Goal: Information Seeking & Learning: Check status

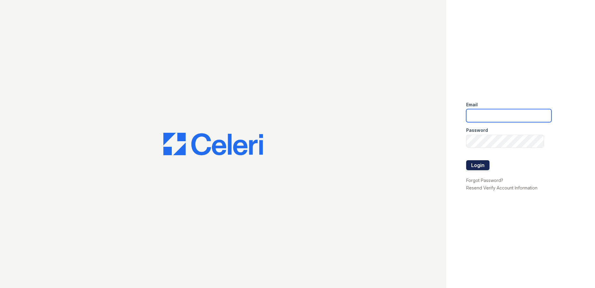
type input "arrivewestborough@trinity-pm.com"
click at [477, 166] on button "Login" at bounding box center [477, 165] width 23 height 10
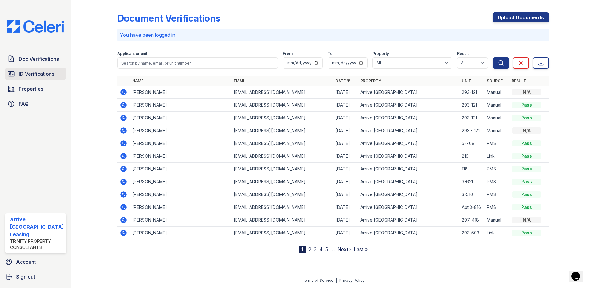
click at [38, 73] on span "ID Verifications" at bounding box center [36, 73] width 35 height 7
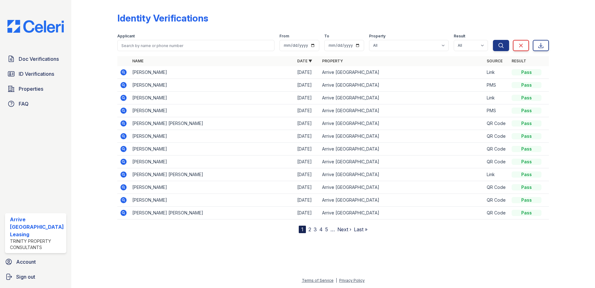
click at [311, 229] on nav "1 2 3 4 5 … Next › Last »" at bounding box center [333, 228] width 69 height 7
click at [309, 229] on link "2" at bounding box center [309, 229] width 3 height 6
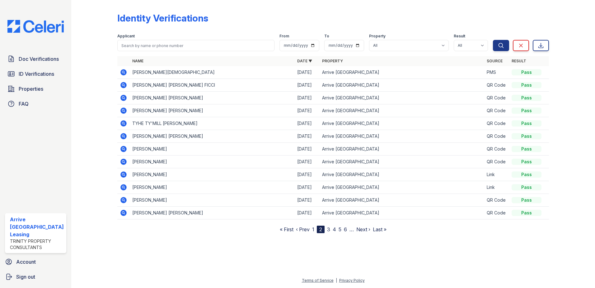
click at [125, 134] on icon at bounding box center [123, 136] width 6 height 6
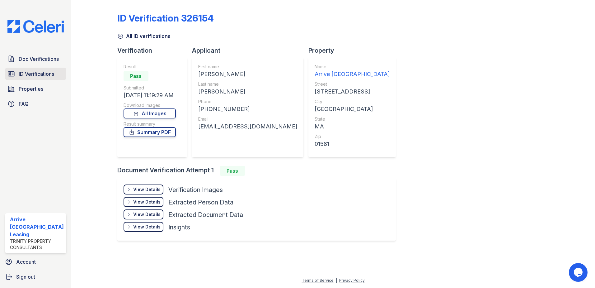
click at [36, 73] on span "ID Verifications" at bounding box center [36, 73] width 35 height 7
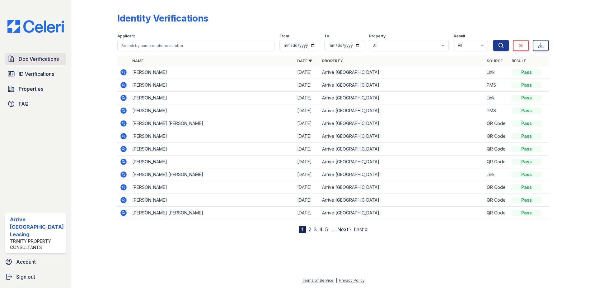
click at [37, 59] on span "Doc Verifications" at bounding box center [39, 58] width 40 height 7
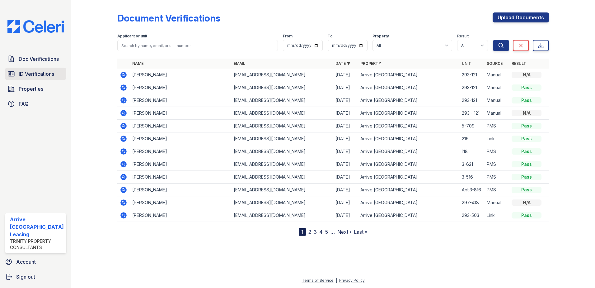
click at [36, 76] on span "ID Verifications" at bounding box center [36, 73] width 35 height 7
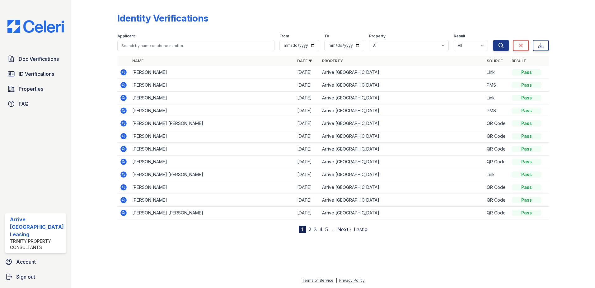
click at [122, 73] on icon at bounding box center [123, 71] width 7 height 7
click at [121, 73] on icon at bounding box center [123, 72] width 6 height 6
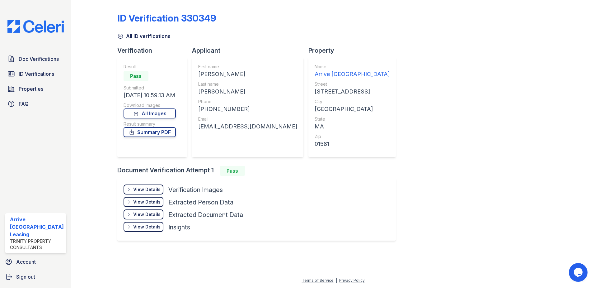
click at [143, 184] on div "View Details Details" at bounding box center [144, 189] width 40 height 10
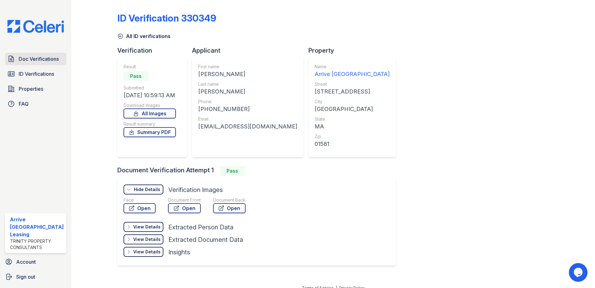
click at [32, 61] on span "Doc Verifications" at bounding box center [39, 58] width 40 height 7
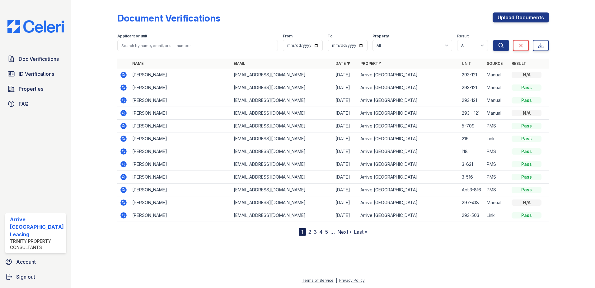
click at [121, 74] on icon at bounding box center [123, 74] width 7 height 7
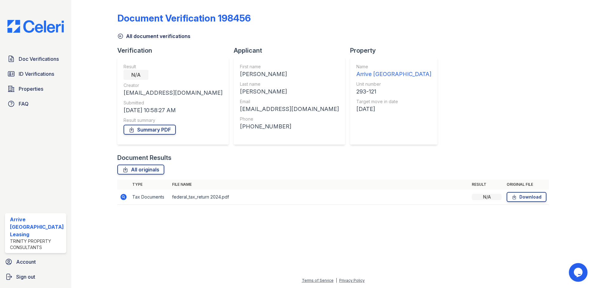
click at [125, 197] on icon at bounding box center [123, 197] width 6 height 6
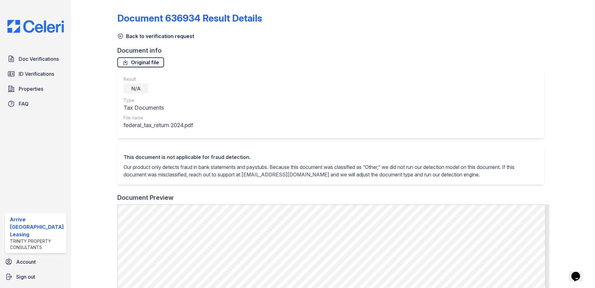
click at [130, 62] on link "Original file" at bounding box center [140, 62] width 47 height 10
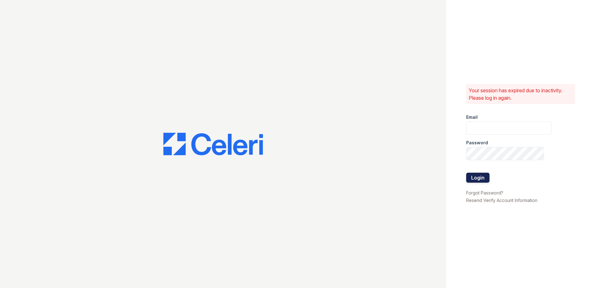
type input "[EMAIL_ADDRESS][DOMAIN_NAME]"
click at [474, 175] on button "Login" at bounding box center [477, 177] width 23 height 10
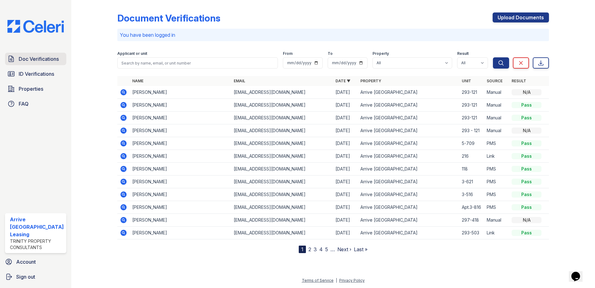
click at [34, 58] on span "Doc Verifications" at bounding box center [39, 58] width 40 height 7
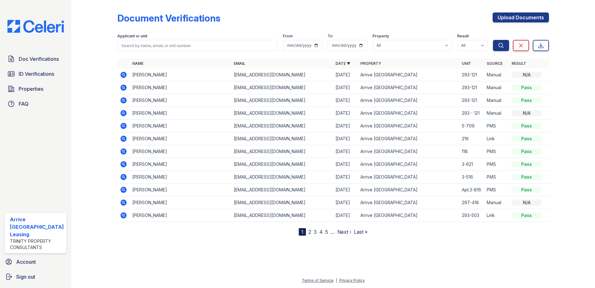
click at [123, 113] on icon at bounding box center [123, 113] width 2 height 2
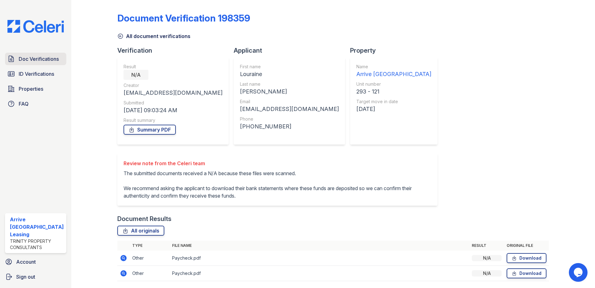
click at [35, 60] on span "Doc Verifications" at bounding box center [39, 58] width 40 height 7
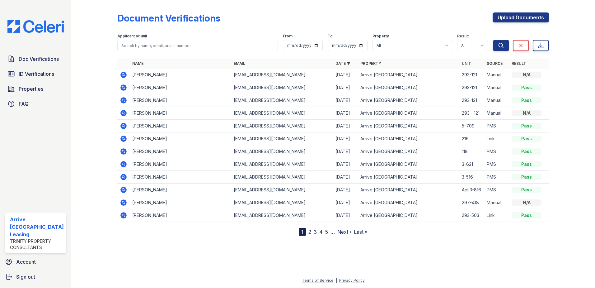
click at [123, 100] on icon at bounding box center [123, 100] width 2 height 2
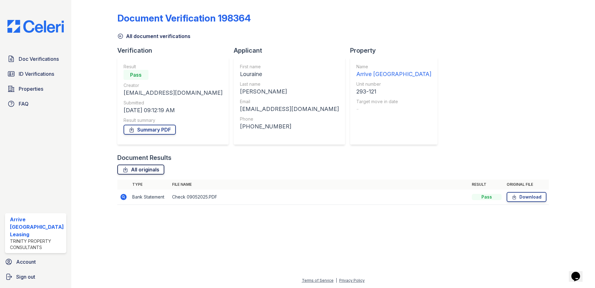
click at [137, 169] on link "All originals" at bounding box center [140, 169] width 47 height 10
click at [138, 131] on link "Summary PDF" at bounding box center [150, 129] width 52 height 10
click at [27, 62] on span "Doc Verifications" at bounding box center [39, 58] width 40 height 7
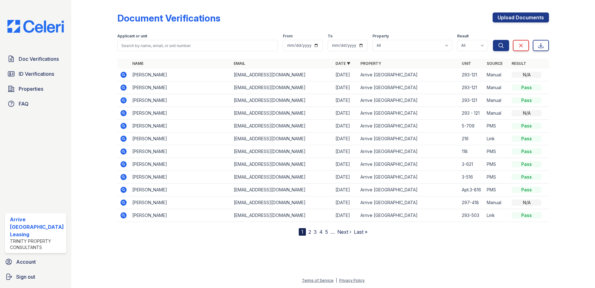
click at [120, 85] on icon at bounding box center [123, 87] width 7 height 7
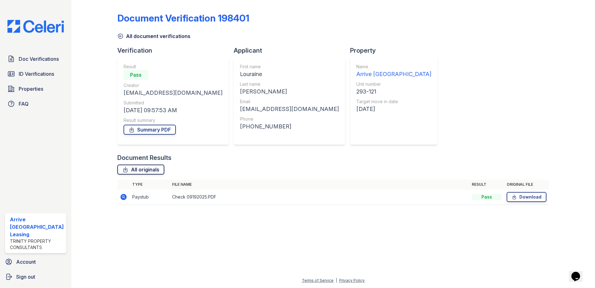
click at [141, 170] on link "All originals" at bounding box center [140, 169] width 47 height 10
click at [150, 130] on link "Summary PDF" at bounding box center [150, 129] width 52 height 10
click at [40, 58] on span "Doc Verifications" at bounding box center [39, 58] width 40 height 7
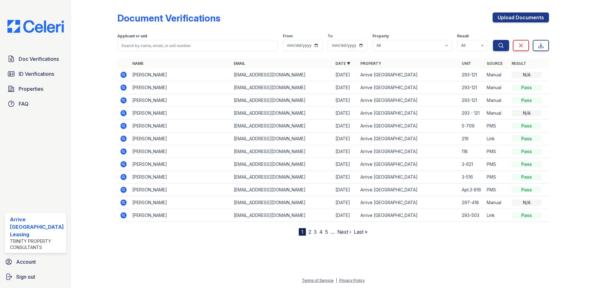
click at [122, 74] on icon at bounding box center [123, 74] width 2 height 2
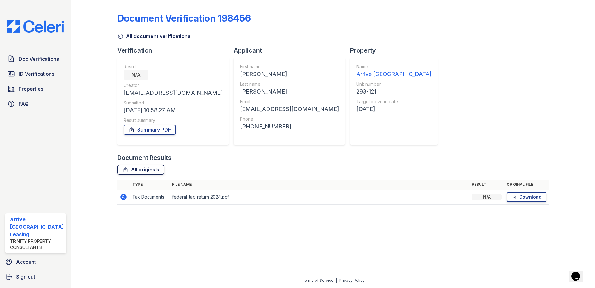
click at [153, 170] on link "All originals" at bounding box center [140, 169] width 47 height 10
click at [147, 129] on link "Summary PDF" at bounding box center [150, 129] width 52 height 10
click at [44, 71] on span "ID Verifications" at bounding box center [36, 73] width 35 height 7
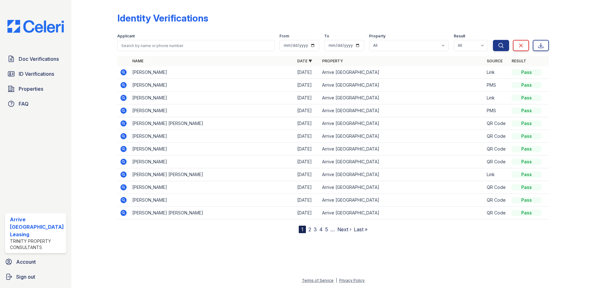
click at [123, 74] on icon at bounding box center [123, 72] width 6 height 6
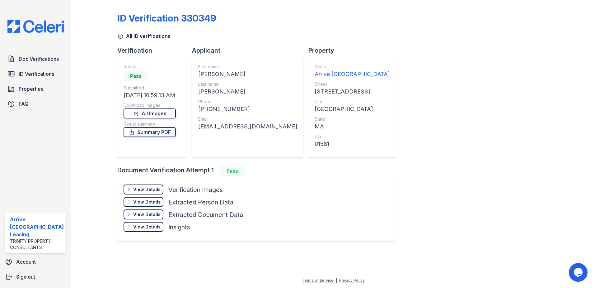
click at [145, 116] on link "All Images" at bounding box center [150, 113] width 52 height 10
click at [147, 132] on link "Summary PDF" at bounding box center [150, 132] width 52 height 10
click at [33, 62] on span "Doc Verifications" at bounding box center [39, 58] width 40 height 7
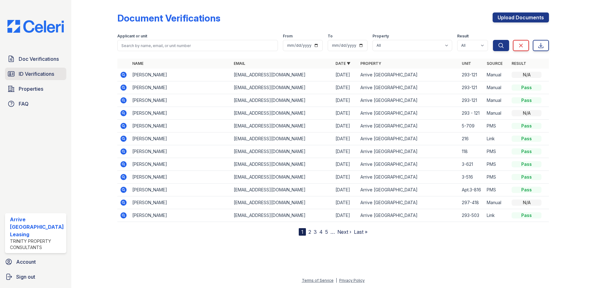
click at [41, 68] on link "ID Verifications" at bounding box center [35, 74] width 61 height 12
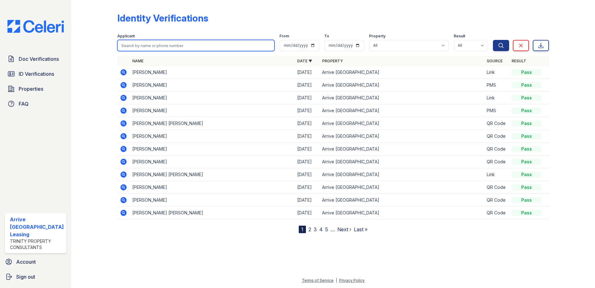
click at [165, 46] on input "search" at bounding box center [195, 45] width 157 height 11
type input "louraine"
click at [493, 40] on button "Search" at bounding box center [501, 45] width 16 height 11
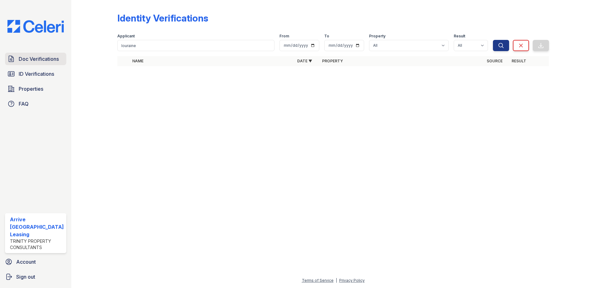
click at [25, 61] on span "Doc Verifications" at bounding box center [39, 58] width 40 height 7
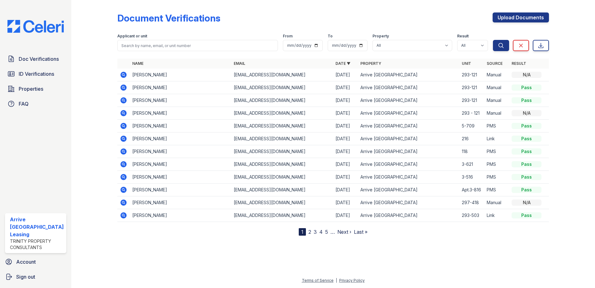
click at [123, 99] on icon at bounding box center [123, 99] width 7 height 7
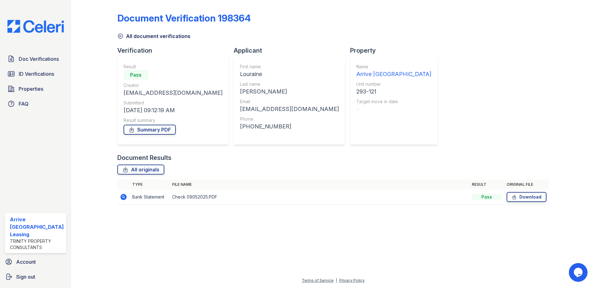
click at [125, 198] on icon at bounding box center [123, 197] width 6 height 6
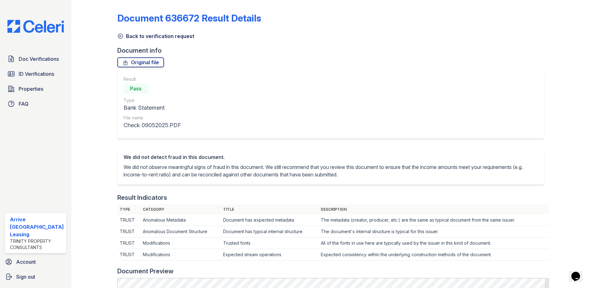
click at [129, 36] on link "Back to verification request" at bounding box center [155, 35] width 77 height 7
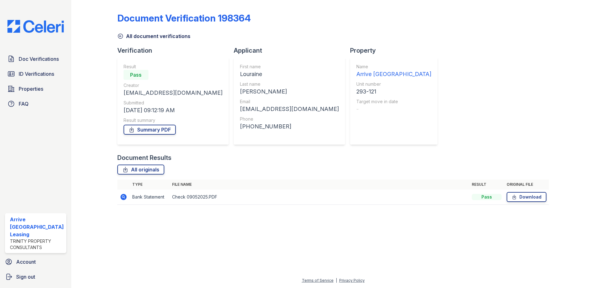
click at [124, 32] on link "All document verifications" at bounding box center [153, 35] width 73 height 7
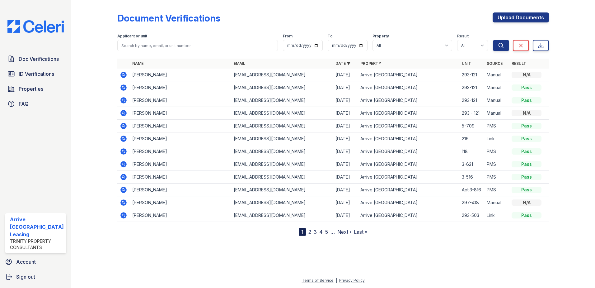
click at [124, 100] on icon at bounding box center [123, 100] width 6 height 6
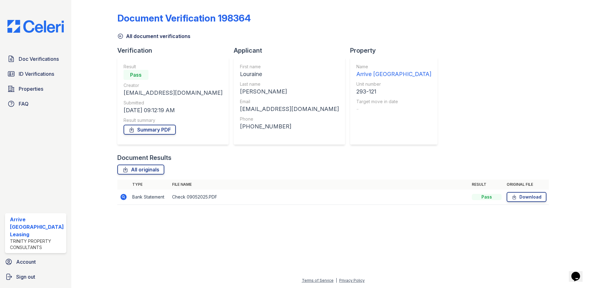
click at [123, 196] on icon at bounding box center [123, 196] width 2 height 2
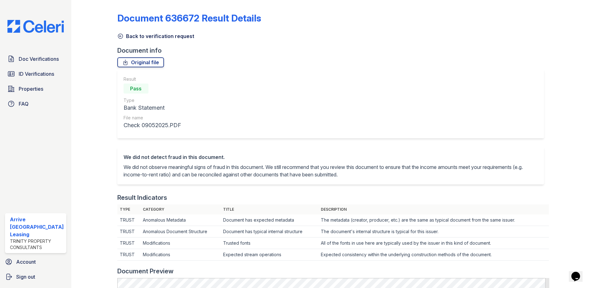
click at [178, 36] on link "Back to verification request" at bounding box center [155, 35] width 77 height 7
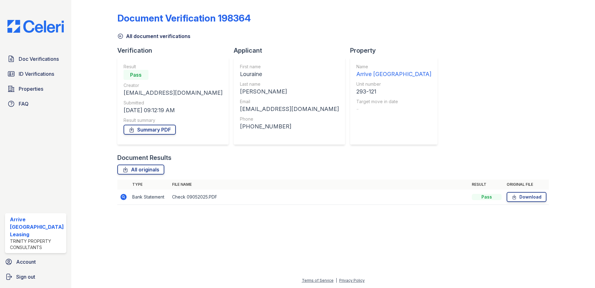
click at [131, 37] on link "All document verifications" at bounding box center [153, 35] width 73 height 7
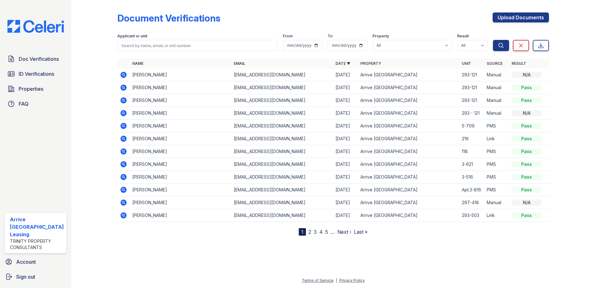
click at [123, 88] on icon at bounding box center [123, 87] width 7 height 7
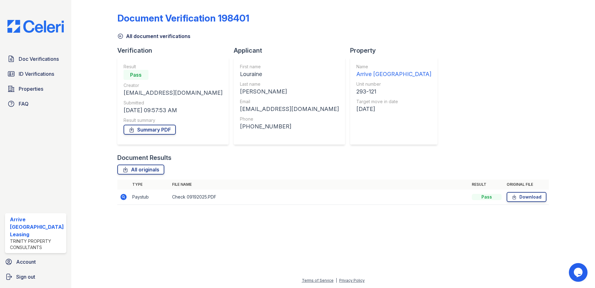
click at [124, 197] on icon at bounding box center [123, 196] width 7 height 7
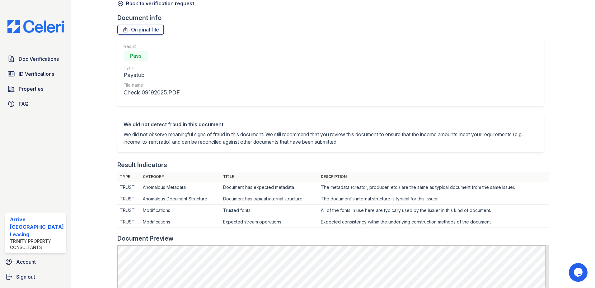
scroll to position [31, 0]
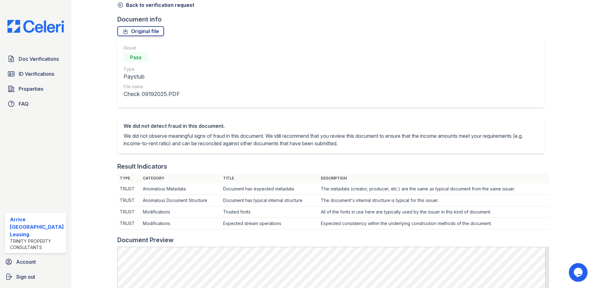
click at [121, 3] on icon at bounding box center [120, 5] width 5 height 5
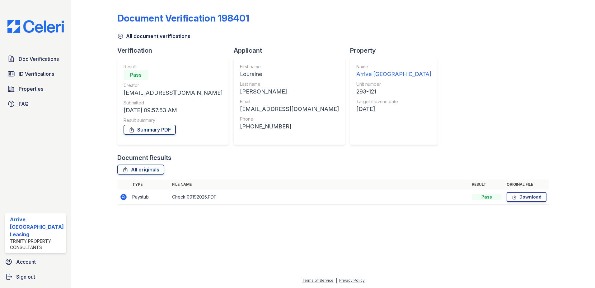
click at [119, 36] on icon at bounding box center [120, 36] width 6 height 6
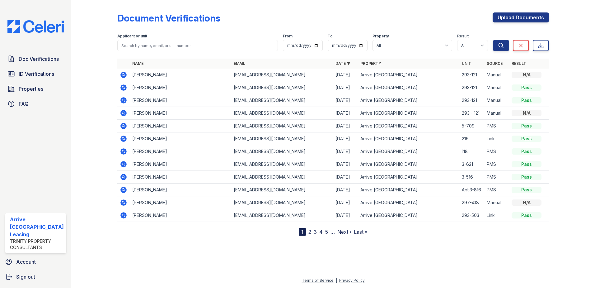
click at [34, 67] on div "Doc Verifications ID Verifications Properties FAQ" at bounding box center [35, 81] width 66 height 57
click at [30, 71] on span "ID Verifications" at bounding box center [36, 73] width 35 height 7
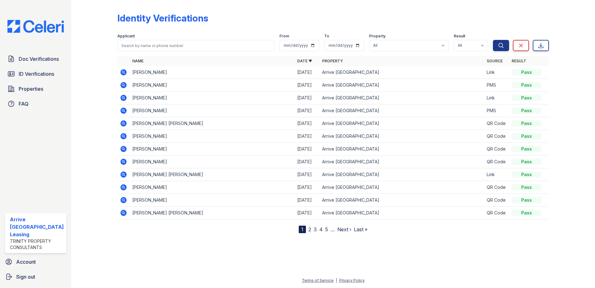
click at [124, 73] on icon at bounding box center [123, 71] width 7 height 7
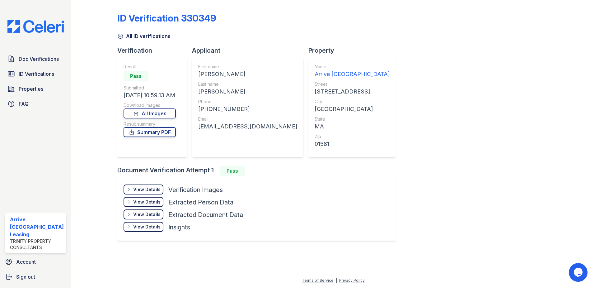
click at [146, 187] on div "View Details" at bounding box center [146, 189] width 27 height 6
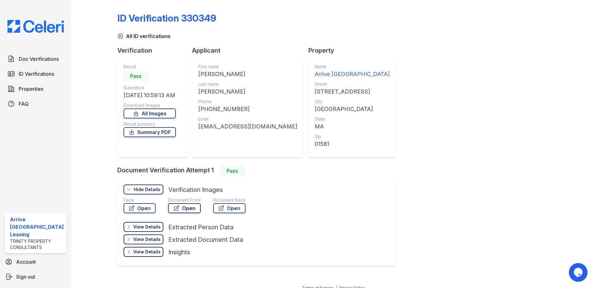
click at [189, 208] on link "Open" at bounding box center [184, 208] width 33 height 10
click at [161, 131] on link "Summary PDF" at bounding box center [150, 132] width 52 height 10
click at [118, 36] on icon at bounding box center [120, 36] width 6 height 6
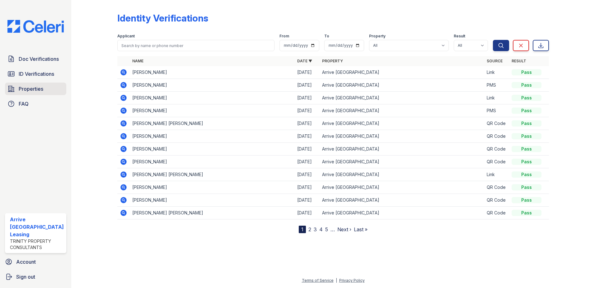
click at [34, 91] on span "Properties" at bounding box center [31, 88] width 25 height 7
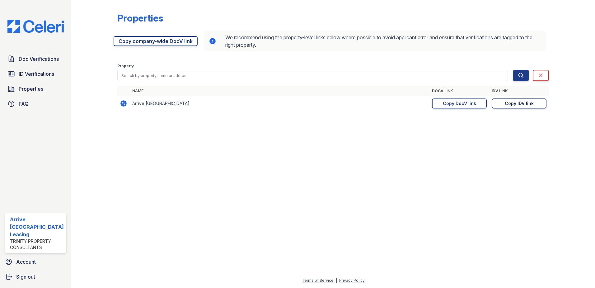
click at [510, 101] on div "Copy IDV link" at bounding box center [519, 103] width 29 height 6
click at [528, 102] on div "Copy IDV link" at bounding box center [519, 103] width 29 height 6
